Goal: Navigation & Orientation: Find specific page/section

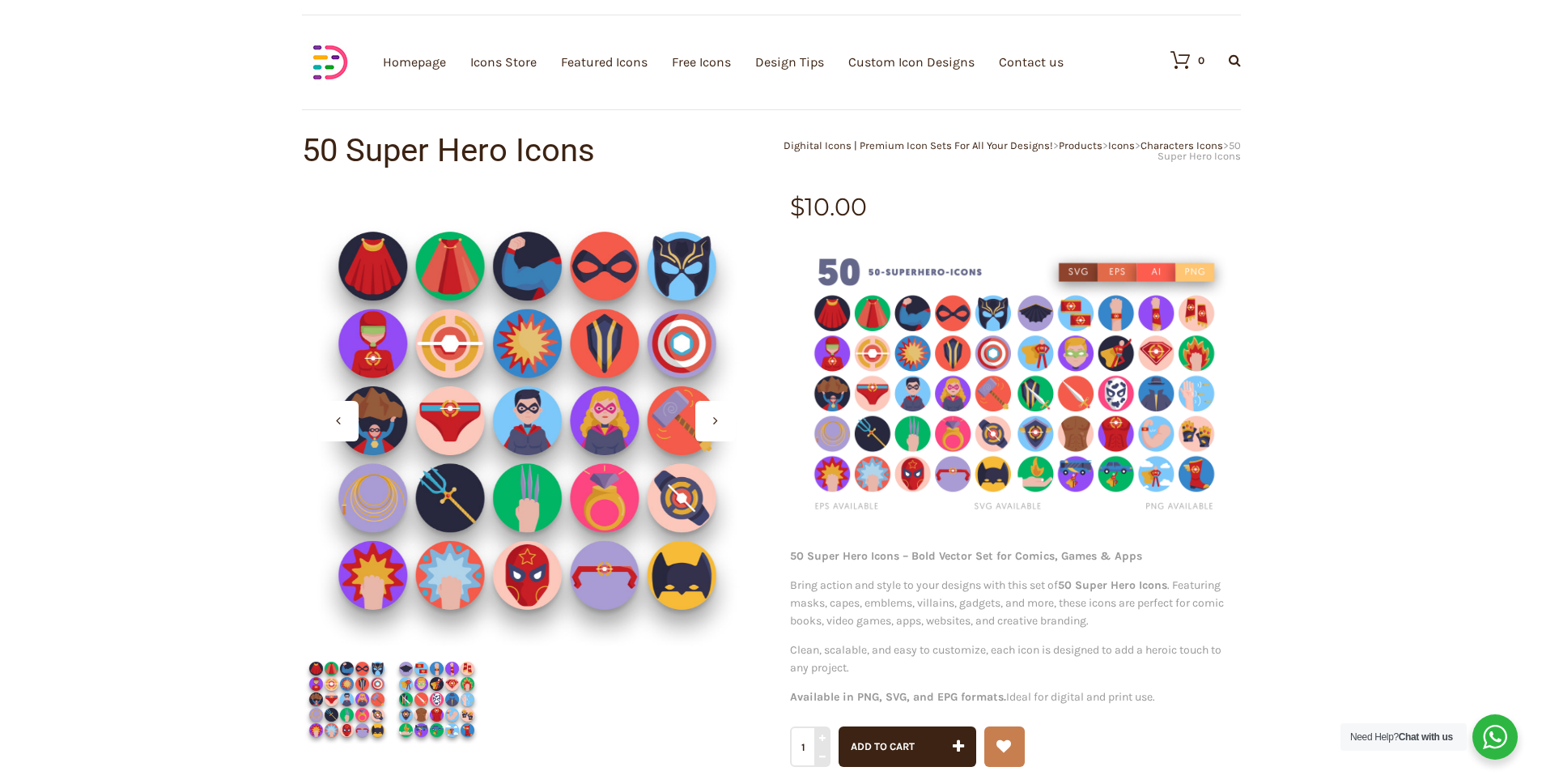
scroll to position [217, 0]
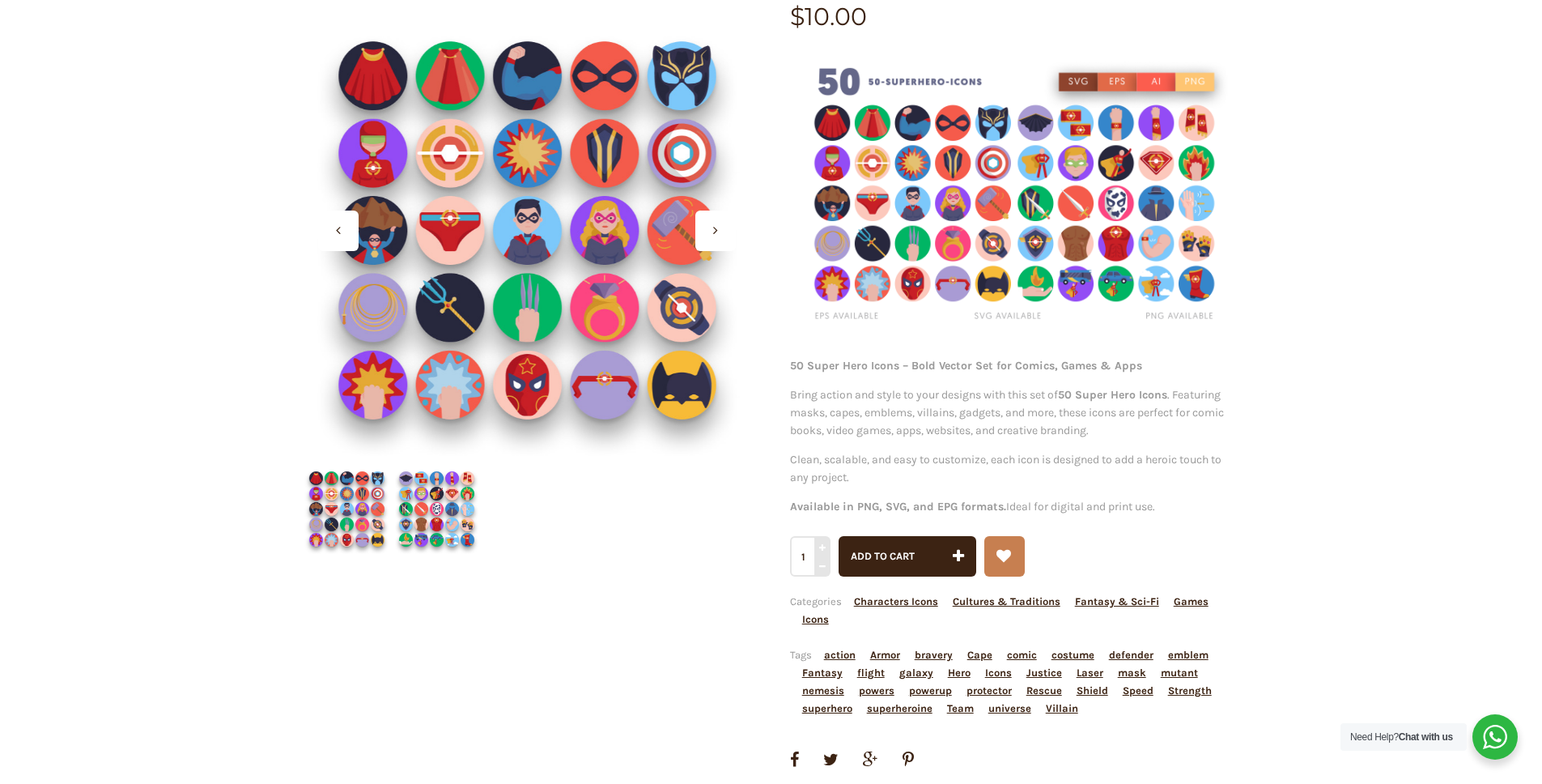
click at [439, 509] on img at bounding box center [436, 509] width 90 height 90
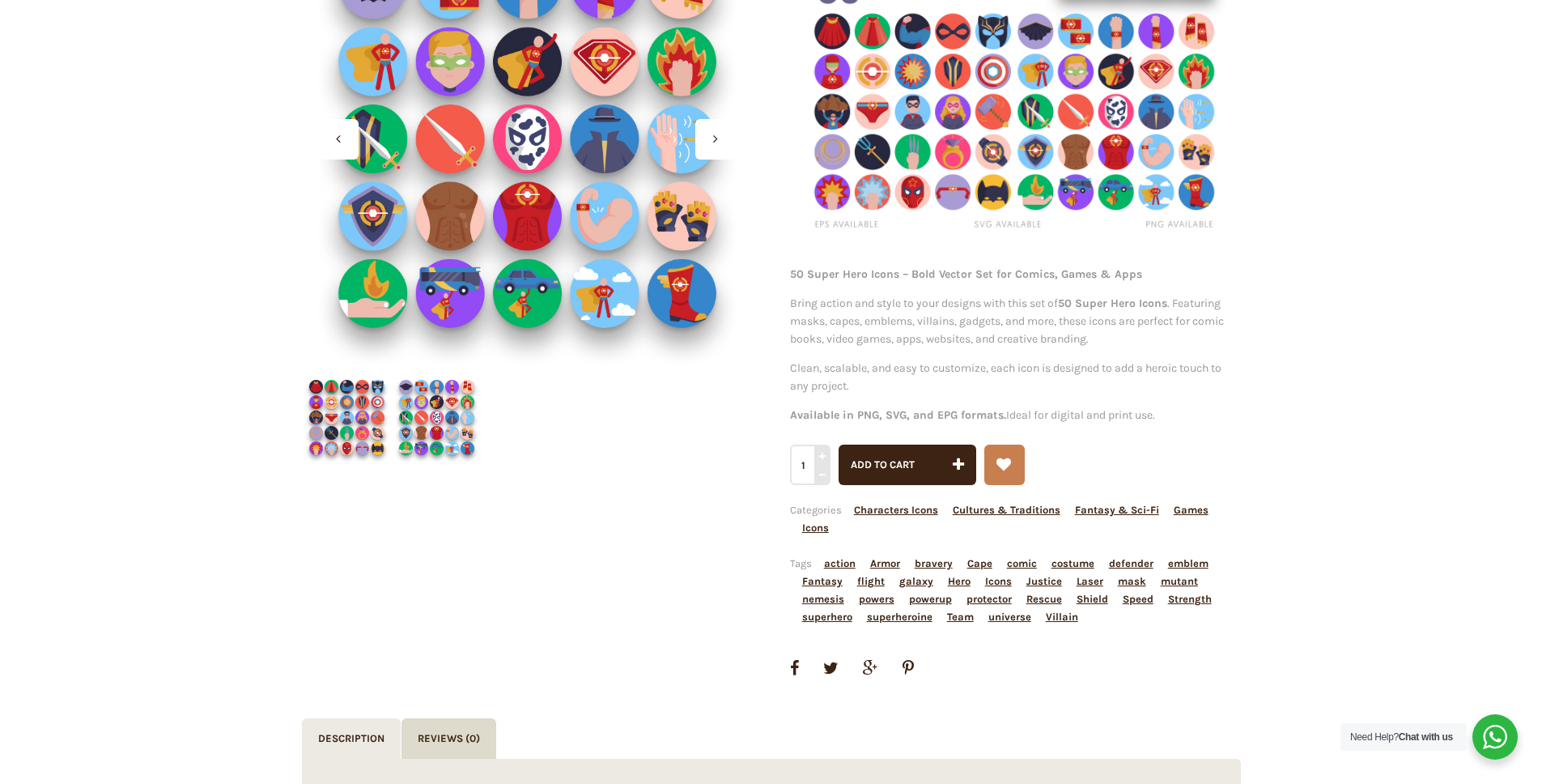
scroll to position [566, 0]
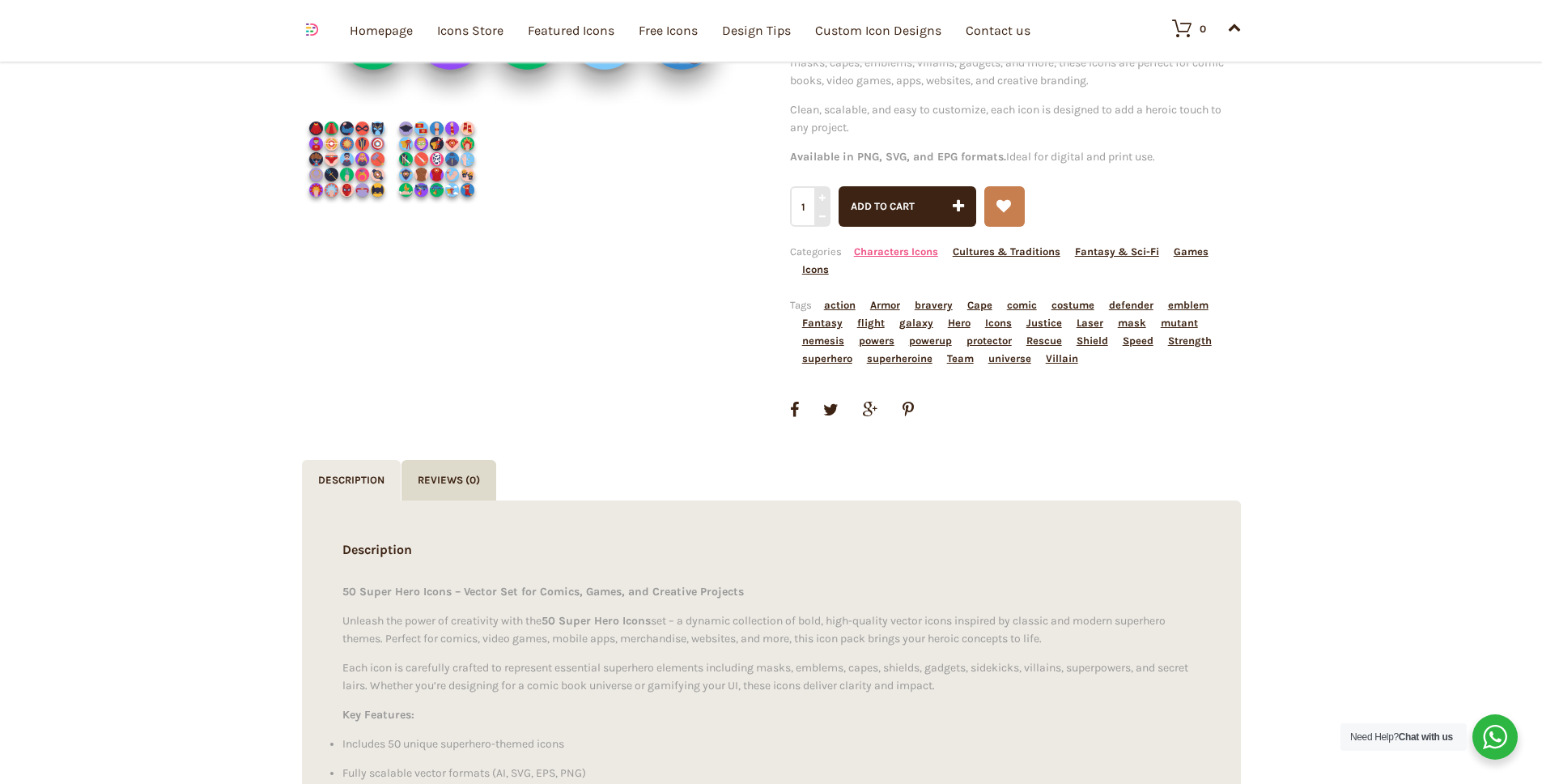
click at [898, 249] on link "Characters Icons" at bounding box center [896, 251] width 85 height 12
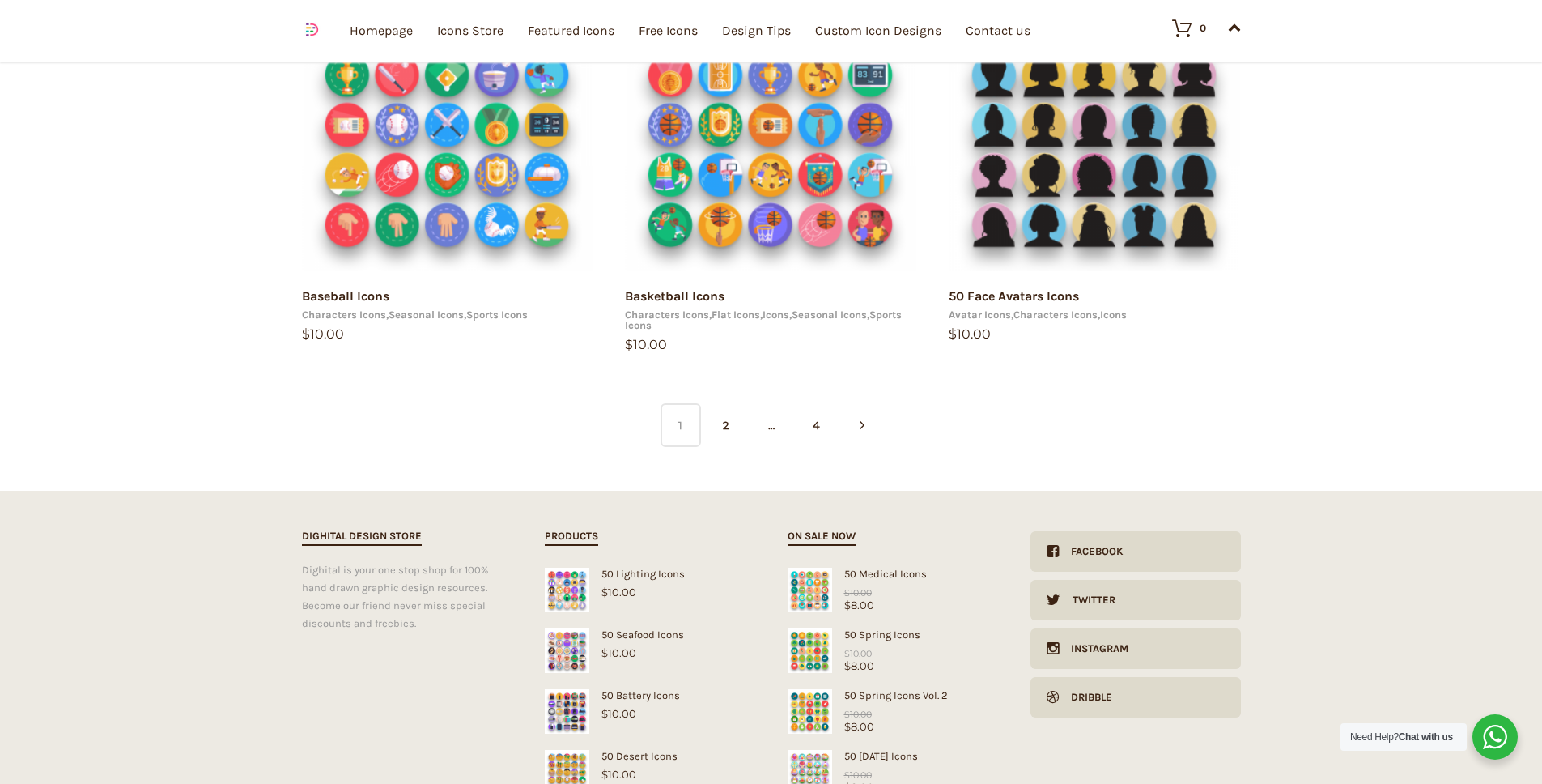
scroll to position [1128, 0]
click at [729, 425] on link "2" at bounding box center [726, 424] width 41 height 44
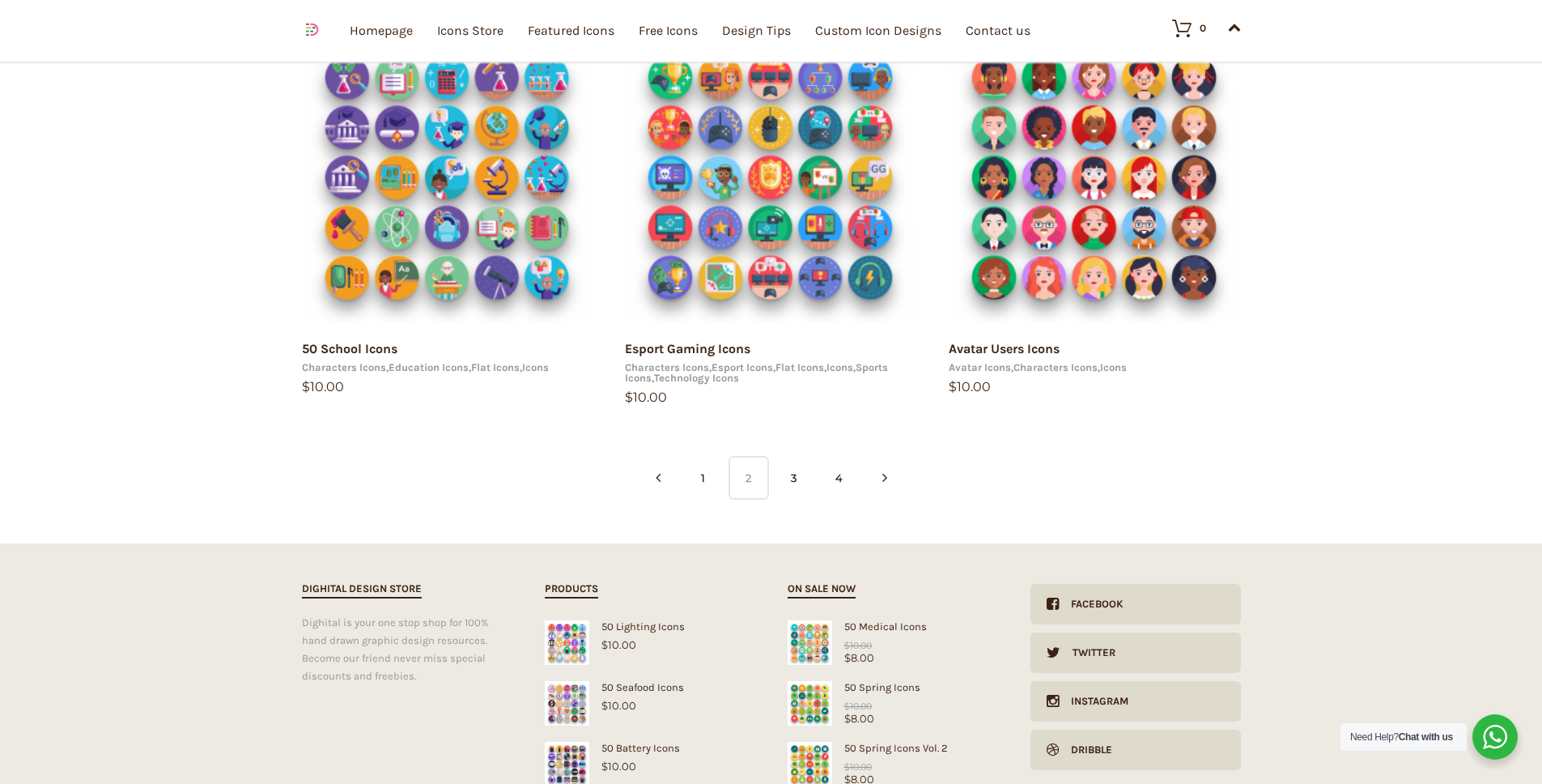
scroll to position [1094, 0]
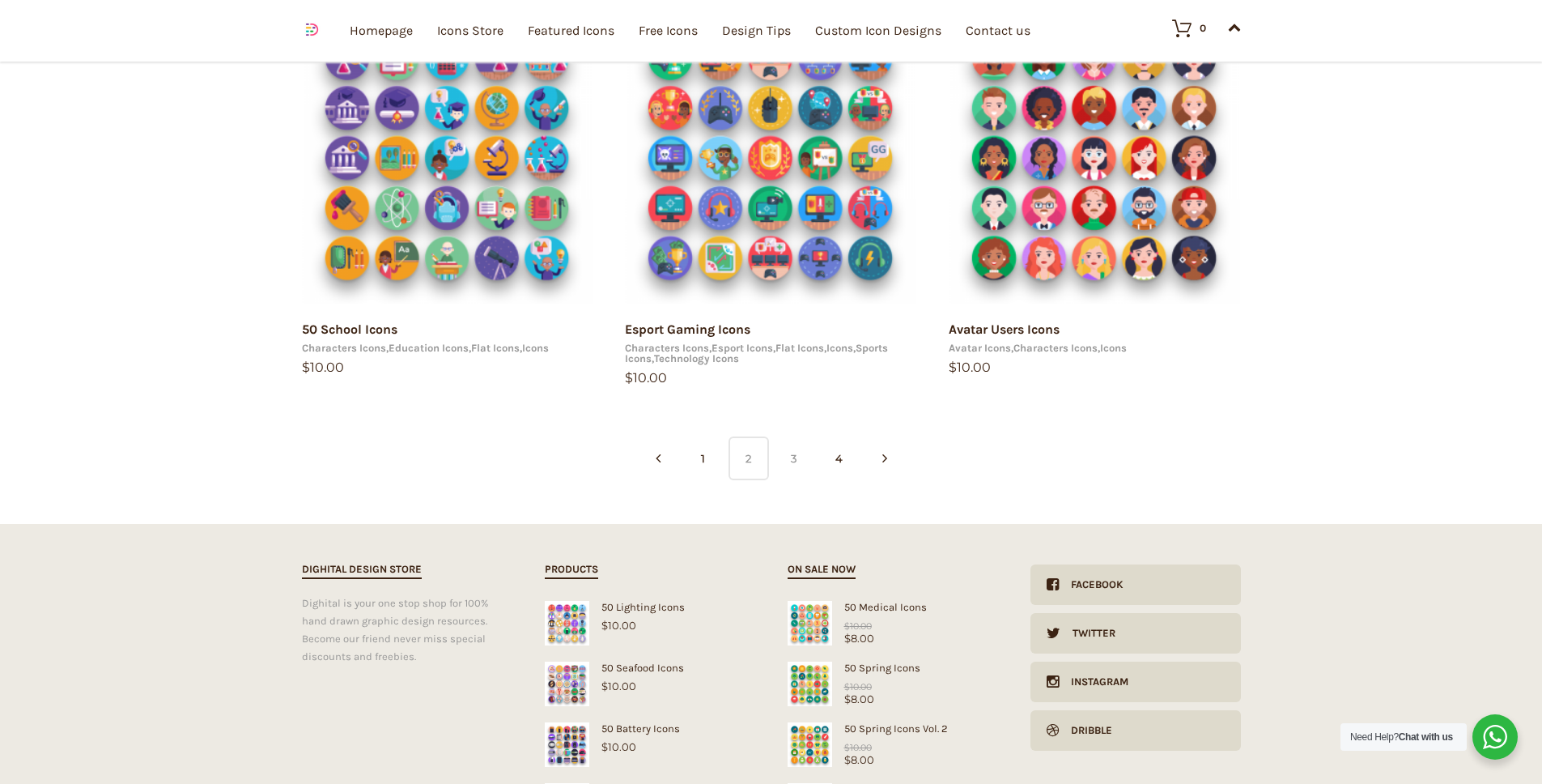
click at [803, 466] on link "3" at bounding box center [794, 458] width 41 height 44
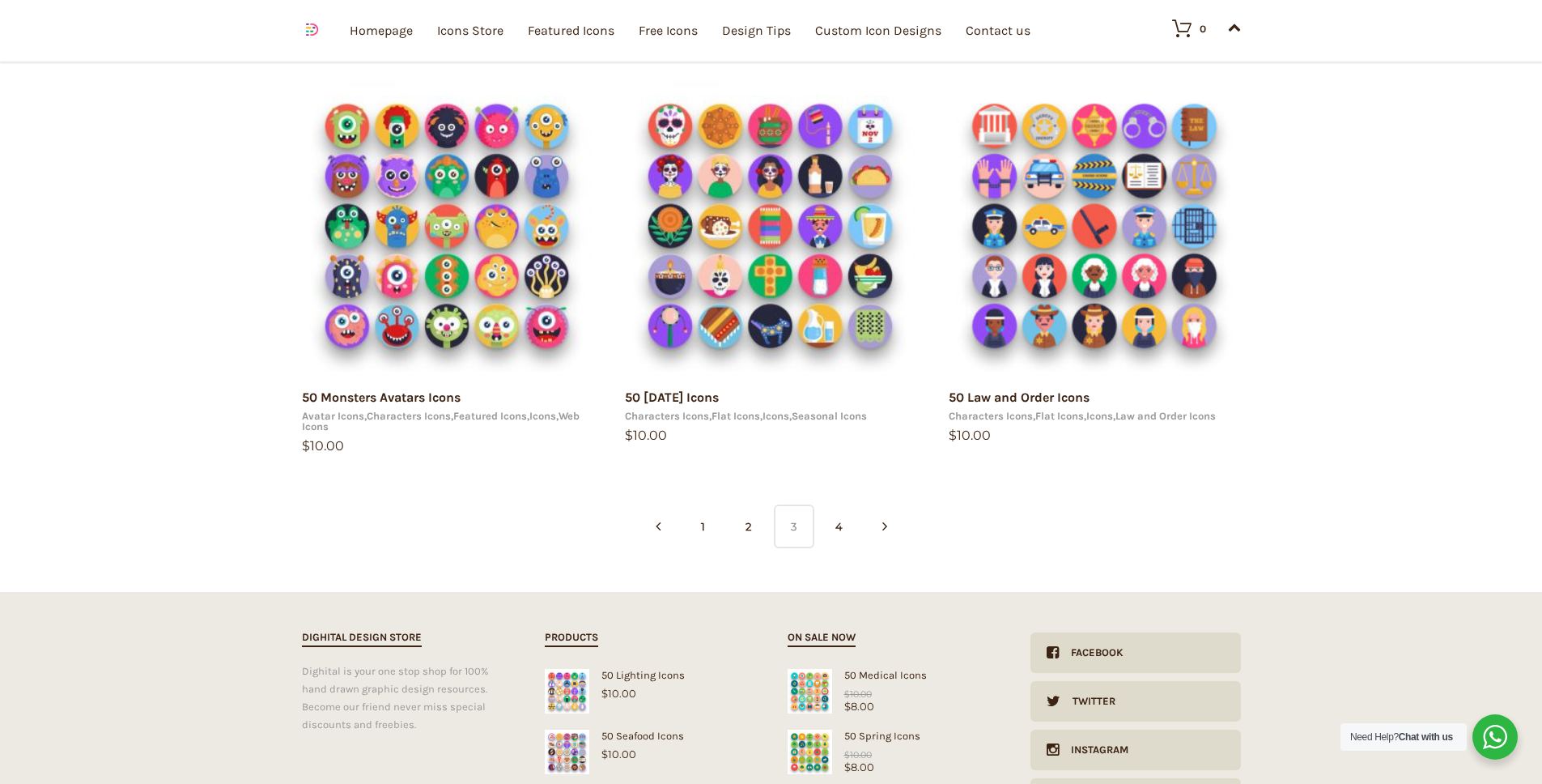
scroll to position [1115, 0]
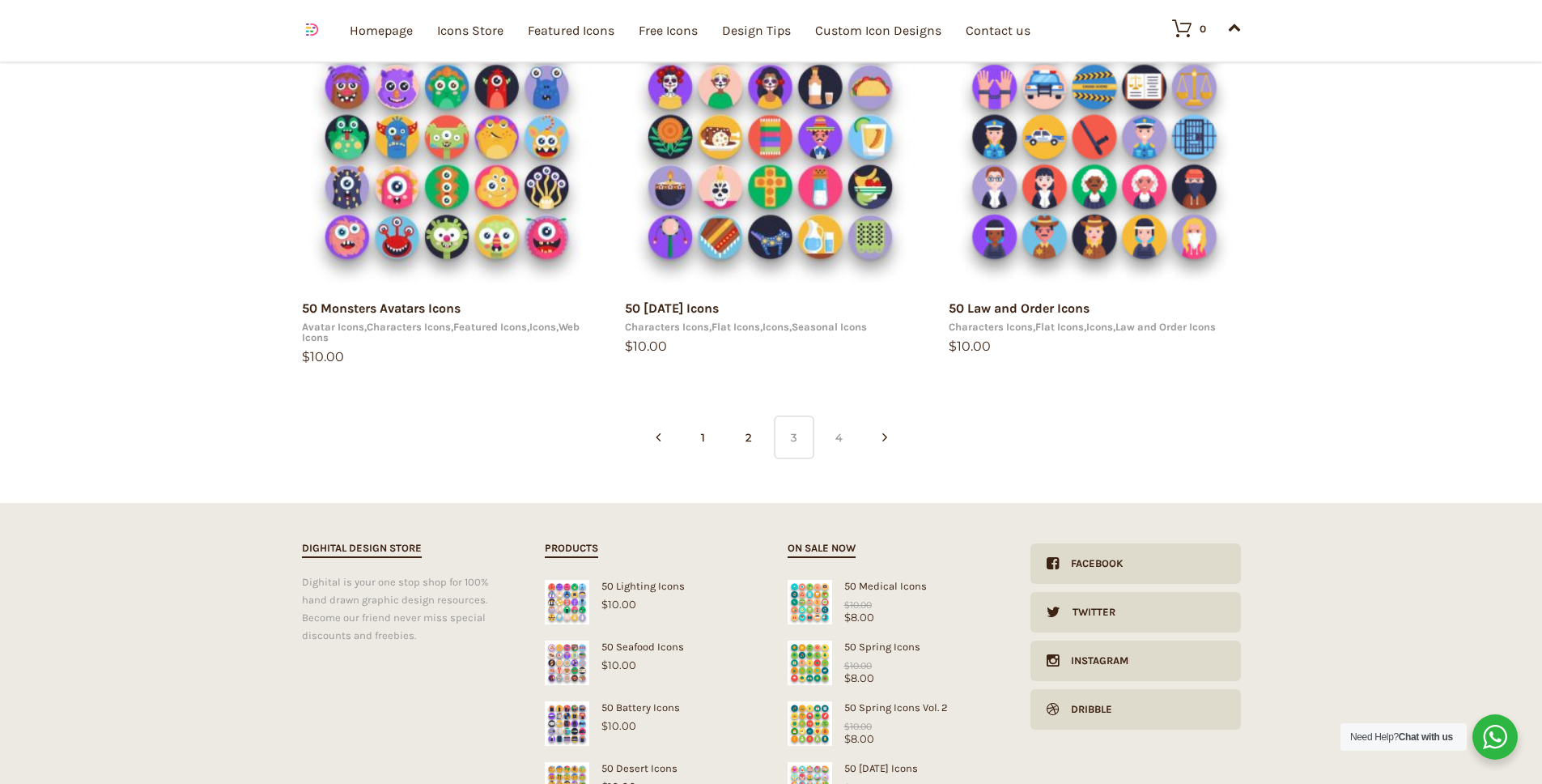
click at [844, 445] on link "4" at bounding box center [840, 437] width 41 height 44
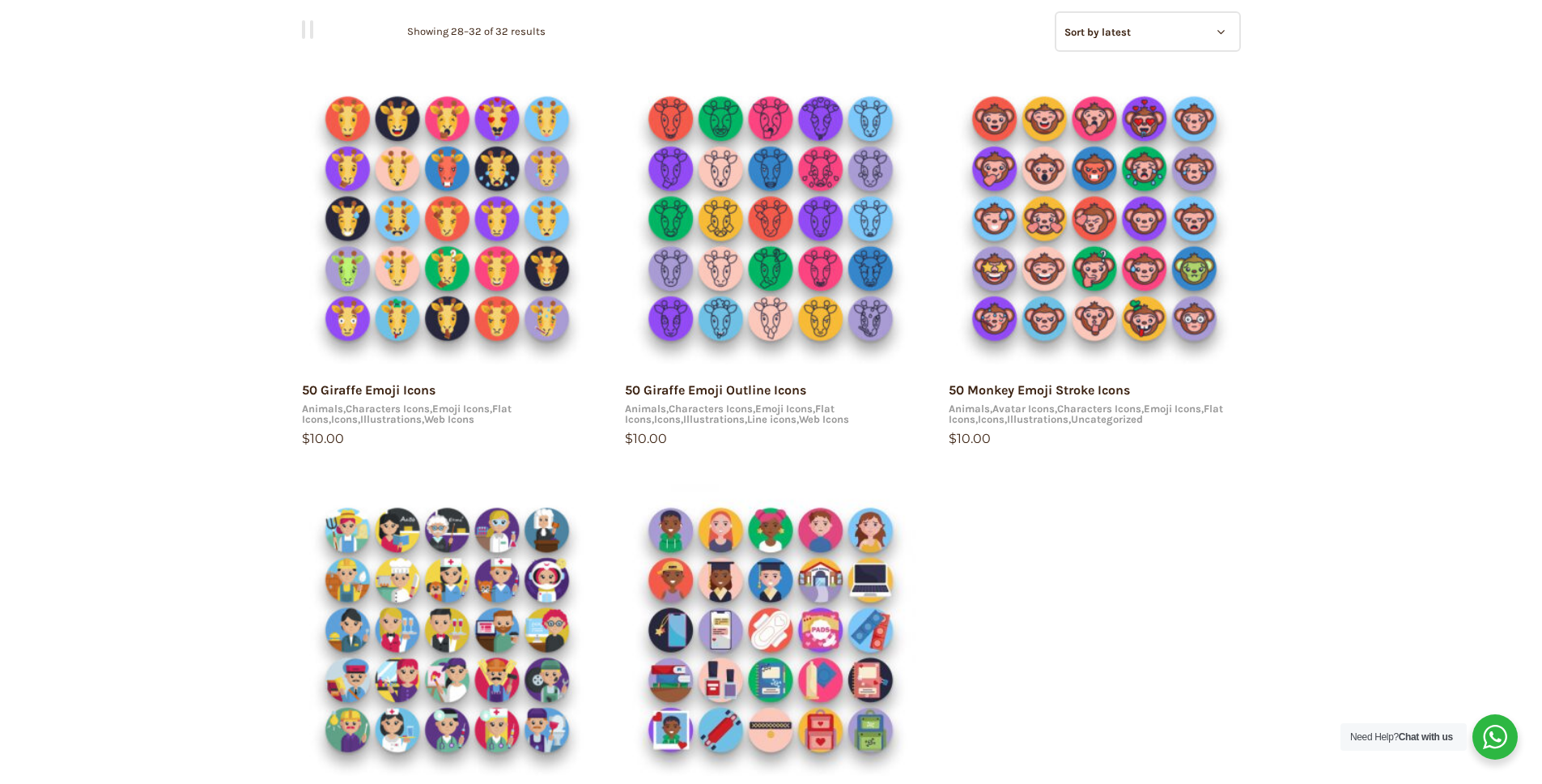
scroll to position [214, 0]
